Goal: Complete application form

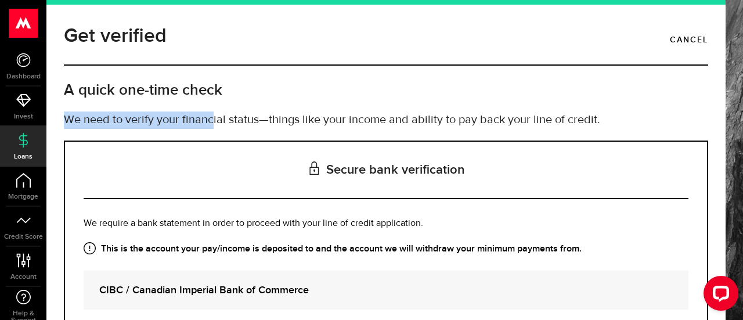
drag, startPoint x: 67, startPoint y: 121, endPoint x: 216, endPoint y: 113, distance: 149.3
click at [215, 113] on p "We need to verify your financial status—things like your income and ability to …" at bounding box center [386, 119] width 644 height 17
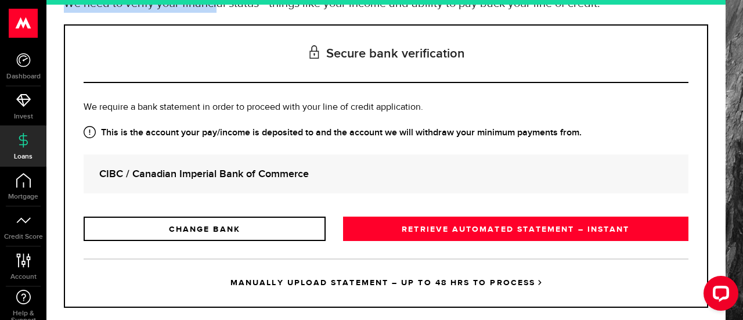
drag, startPoint x: 89, startPoint y: 107, endPoint x: 425, endPoint y: 93, distance: 335.6
click at [425, 93] on div "Secure bank verification Is this the bank account you want us to get your bank …" at bounding box center [386, 165] width 644 height 283
click at [133, 129] on strong "This is the account your pay/income is deposited to and the account we will wit…" at bounding box center [386, 133] width 604 height 14
click at [107, 136] on strong "This is the account your pay/income is deposited to and the account we will wit…" at bounding box center [386, 133] width 604 height 14
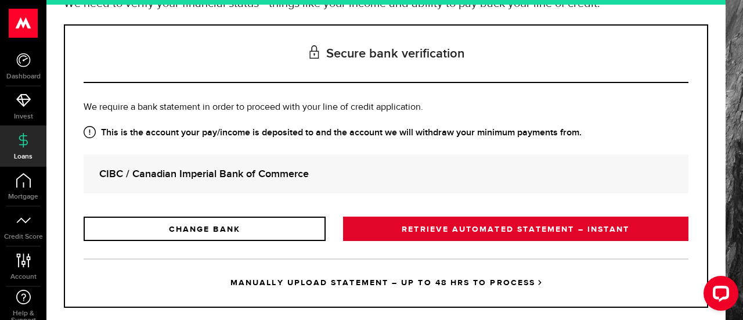
click at [425, 229] on link "RETRIEVE AUTOMATED STATEMENT – INSTANT" at bounding box center [515, 228] width 345 height 24
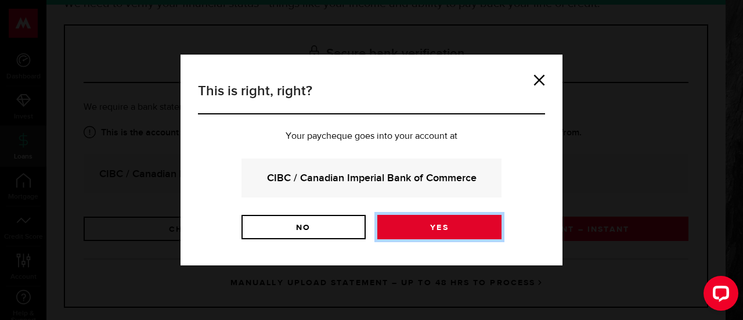
click at [437, 230] on link "Yes" at bounding box center [439, 227] width 124 height 24
